Goal: Task Accomplishment & Management: Manage account settings

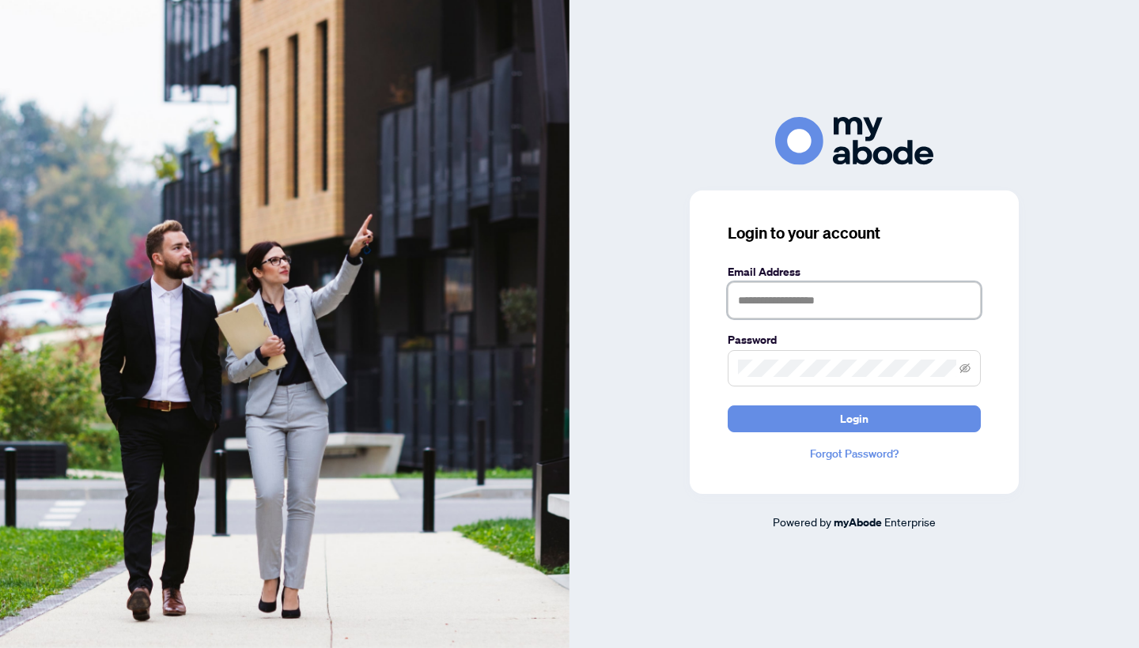
type input "**********"
click at [854, 418] on button "Login" at bounding box center [854, 419] width 253 height 27
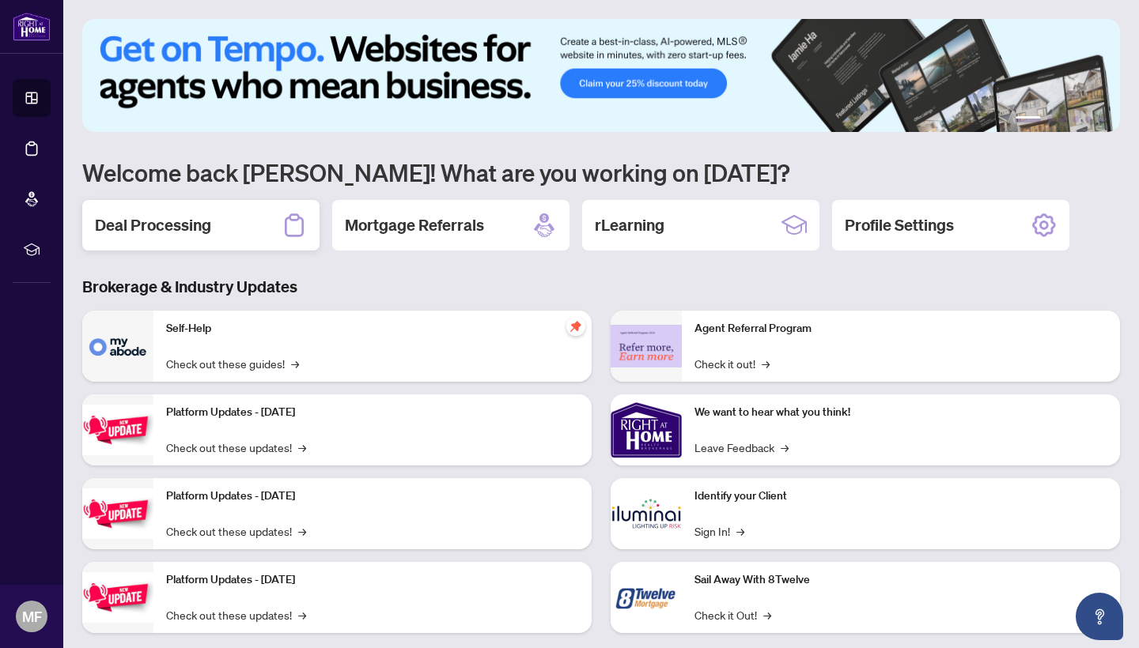
click at [184, 232] on h2 "Deal Processing" at bounding box center [153, 225] width 116 height 22
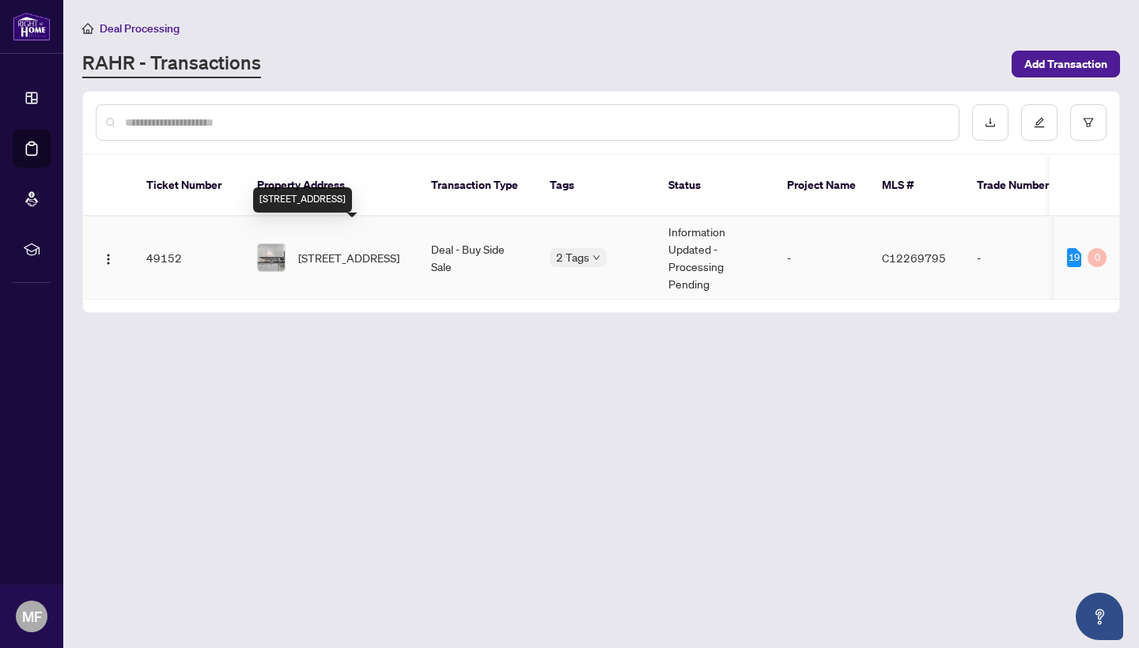
click at [361, 249] on span "[STREET_ADDRESS]" at bounding box center [348, 257] width 101 height 17
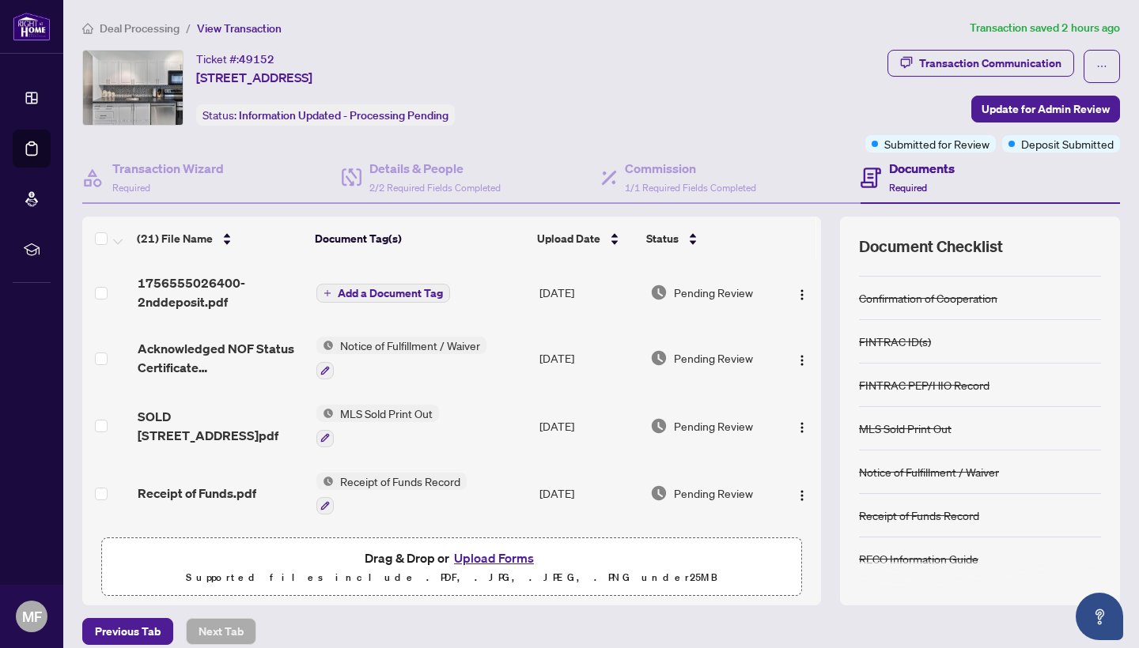
scroll to position [74, 0]
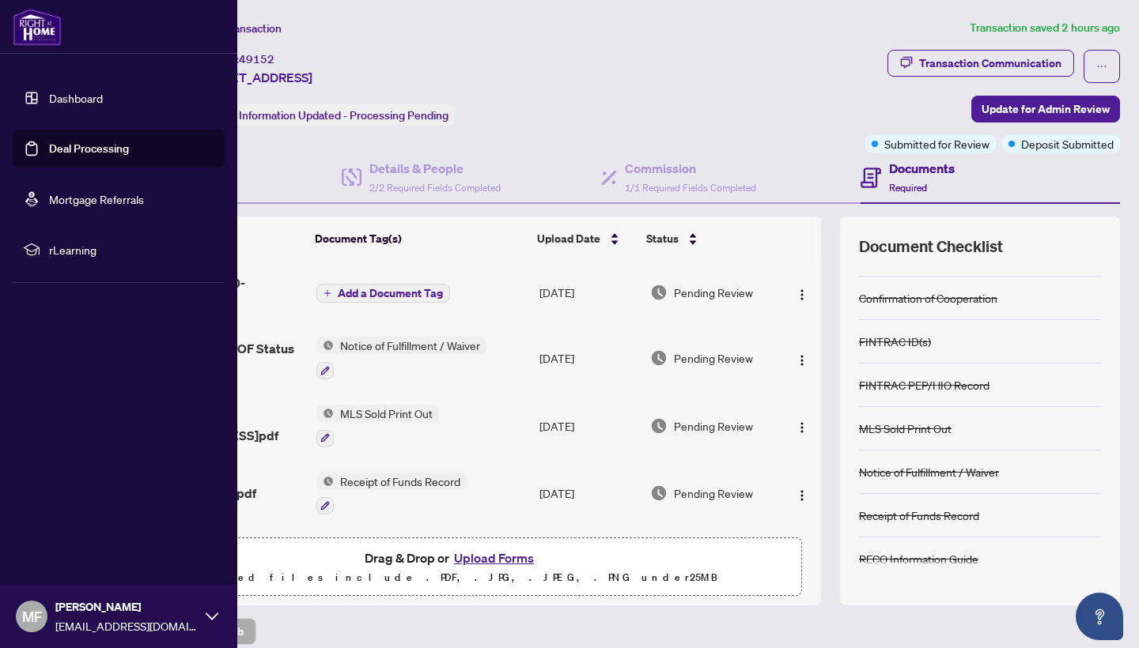
click at [28, 613] on span "MF" at bounding box center [32, 617] width 20 height 22
click at [70, 521] on span "Logout" at bounding box center [64, 522] width 36 height 25
